Goal: Navigation & Orientation: Find specific page/section

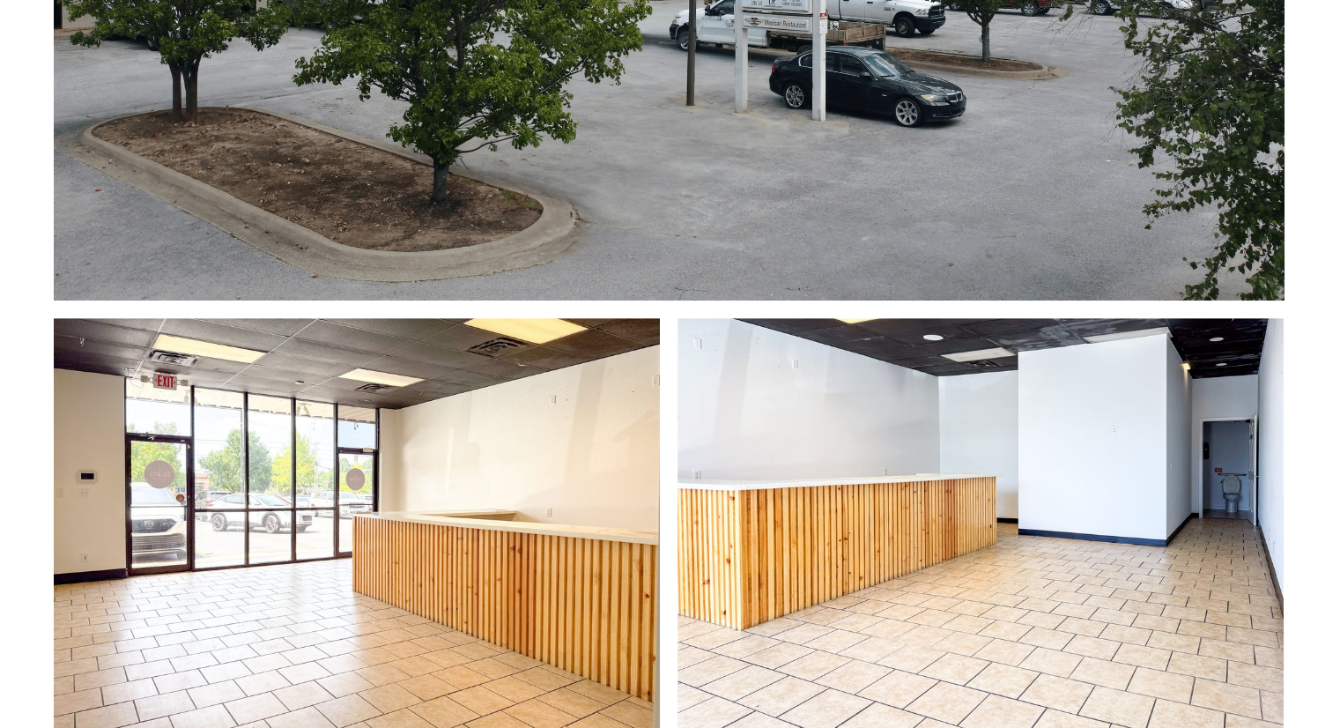
scroll to position [813, 0]
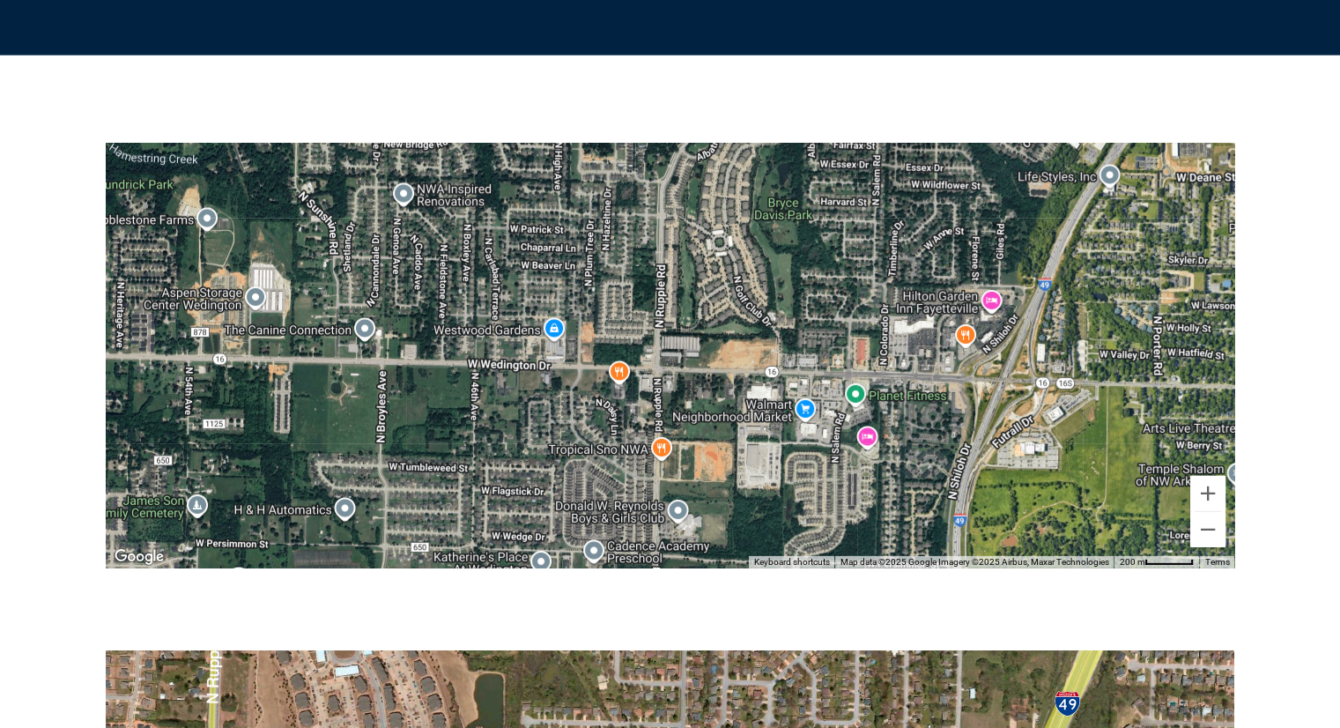
scroll to position [5384, 0]
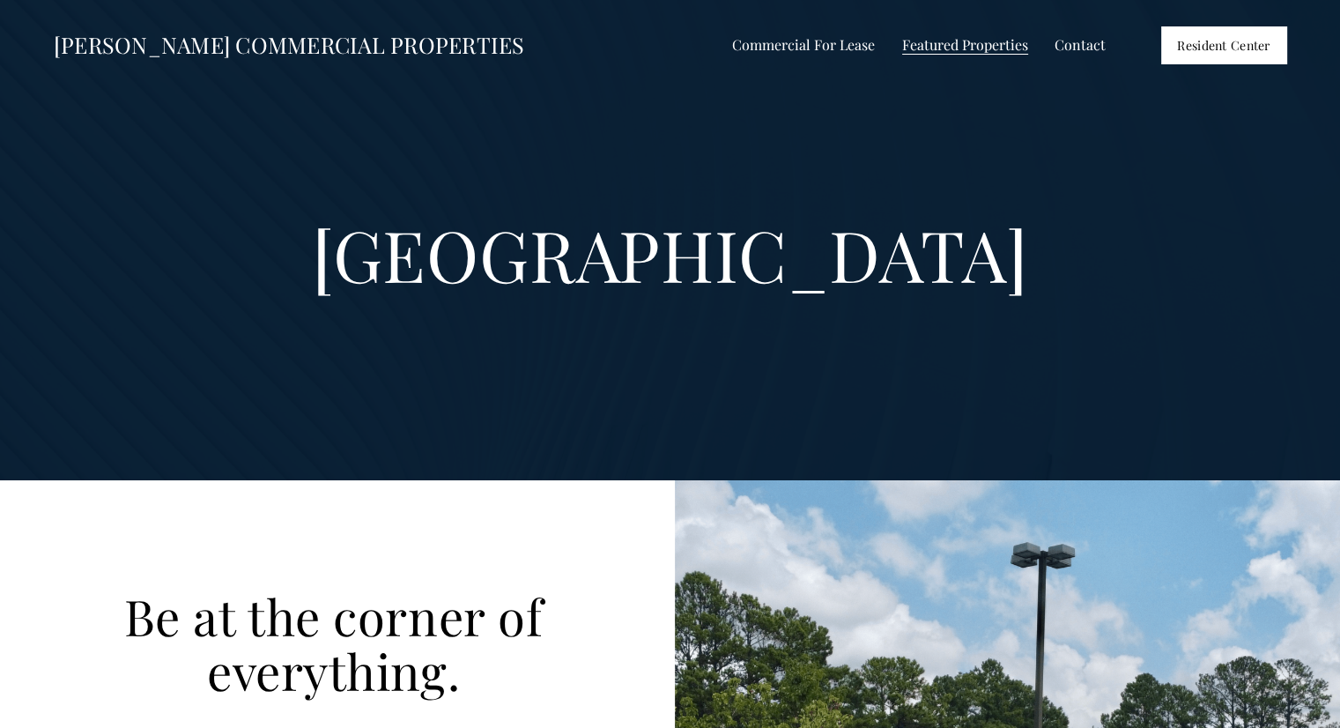
click at [0, 0] on span "Shops at [GEOGRAPHIC_DATA]" at bounding box center [0, 0] width 0 height 0
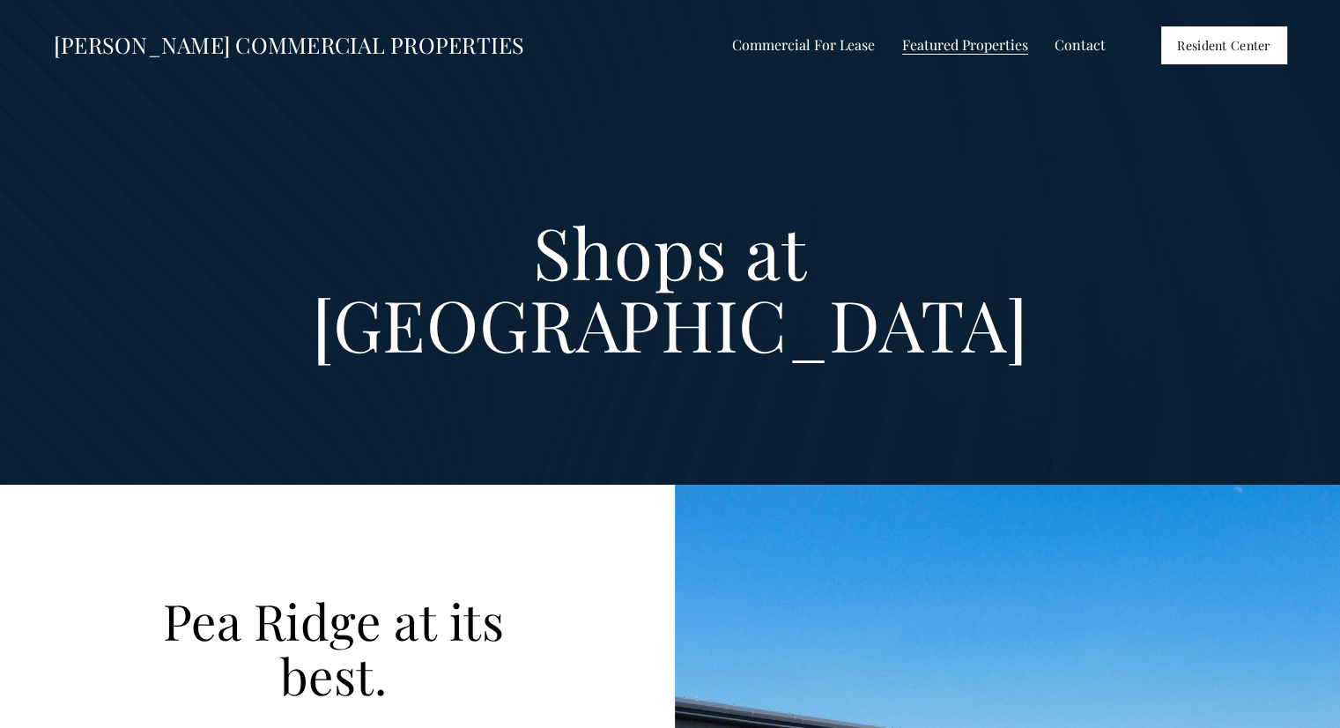
click at [0, 0] on span "All Listings" at bounding box center [0, 0] width 0 height 0
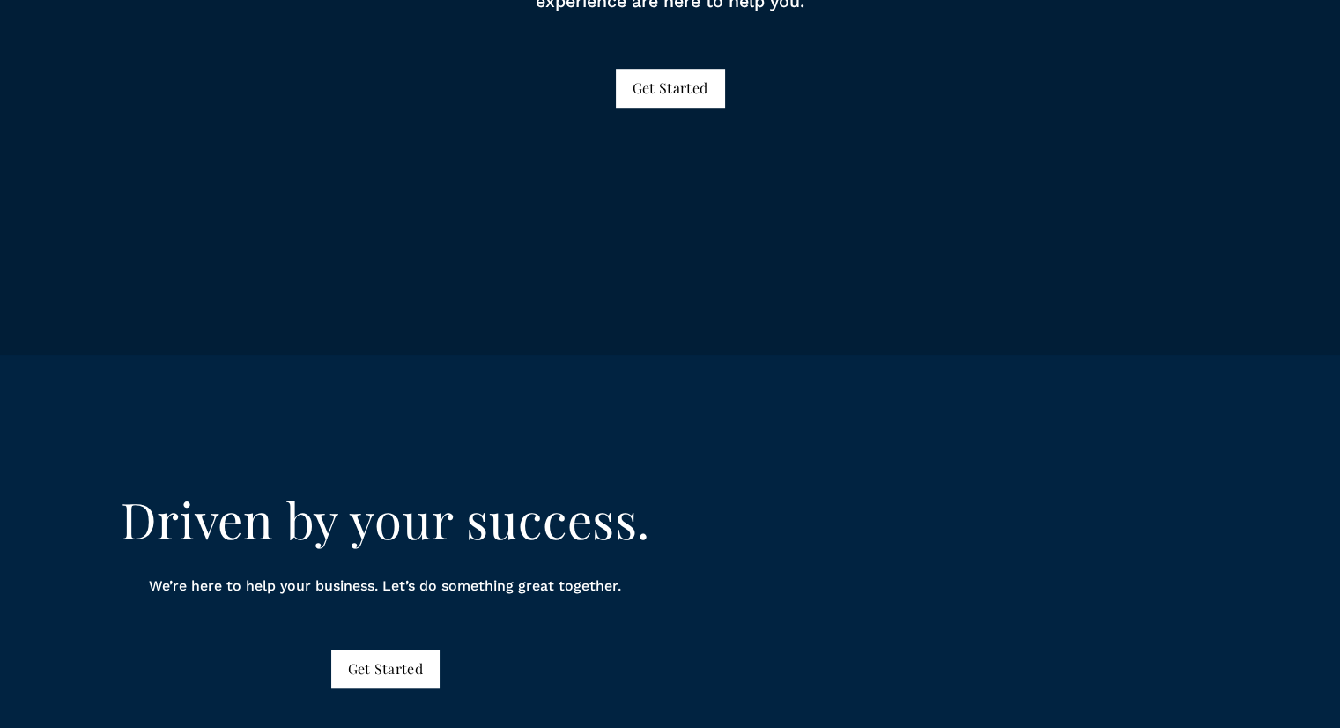
scroll to position [8237, 0]
